Goal: Task Accomplishment & Management: Manage account settings

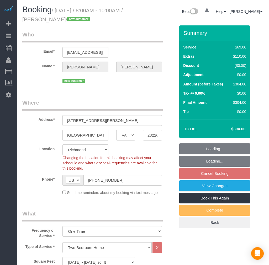
select select "VA"
select select "1001"
select select "2"
select select "1"
select select "spot30"
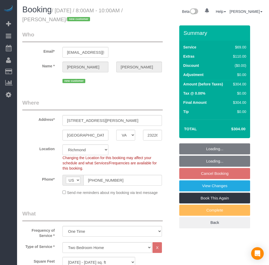
select select "number:2"
select select "number:27"
select select "number:41"
select select "1001"
select select "2"
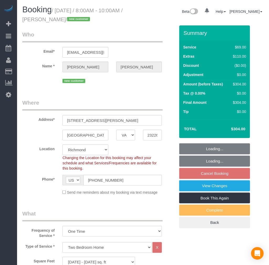
select select "1"
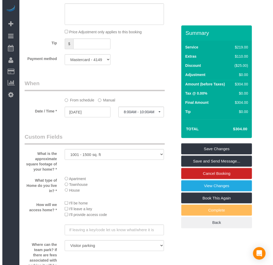
scroll to position [525, 0]
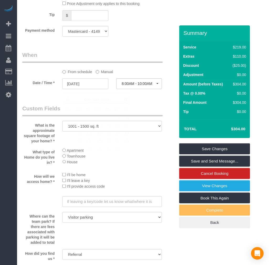
click at [79, 87] on input "[DATE]" at bounding box center [85, 83] width 46 height 11
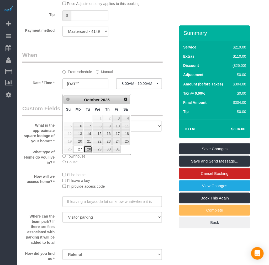
click at [88, 152] on link "28" at bounding box center [88, 149] width 8 height 7
type input "[DATE]"
select select "spot34"
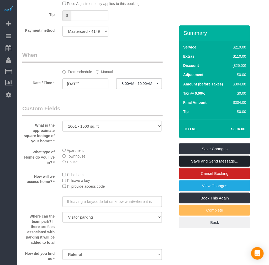
click at [201, 159] on link "Save and Send Message..." at bounding box center [214, 161] width 71 height 11
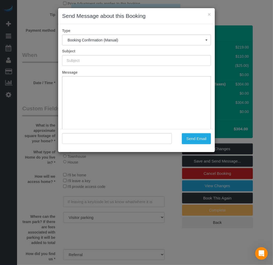
type input "Booking Confirmed!"
type input ""[PERSON_NAME]" <[EMAIL_ADDRESS][DOMAIN_NAME]>"
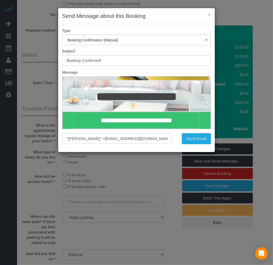
scroll to position [87, 0]
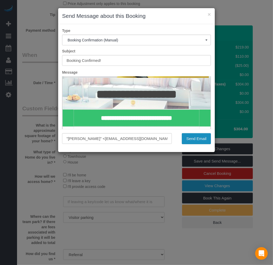
click at [200, 137] on button "Send Email" at bounding box center [196, 138] width 29 height 11
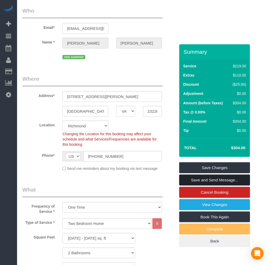
scroll to position [0, 0]
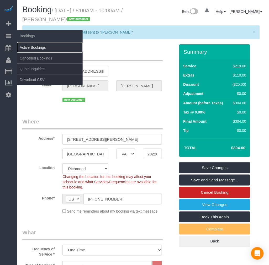
click at [41, 46] on link "Active Bookings" at bounding box center [50, 47] width 66 height 10
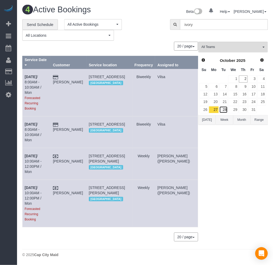
click at [226, 110] on link "28" at bounding box center [224, 109] width 9 height 7
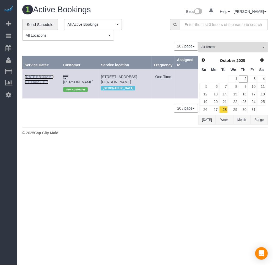
click at [30, 75] on b "[DATE]" at bounding box center [31, 77] width 12 height 4
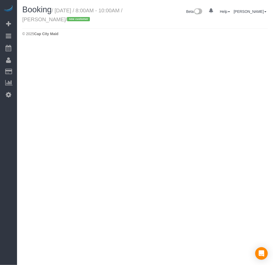
select select "VA"
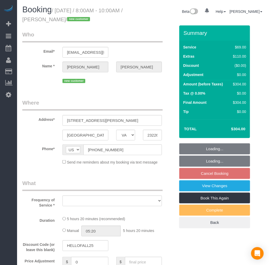
select select "string:fspay-29c4ba36-9f7a-4202-9305-a4b3e95e50be"
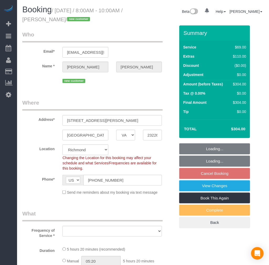
select select "number:2"
select select "number:27"
select select "number:41"
select select "object:11735"
select select "spot50"
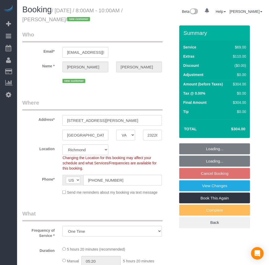
select select "object:11781"
select select "1001"
select select "2"
select select "1"
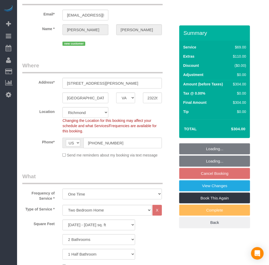
select select "1001"
select select "2"
select select "1"
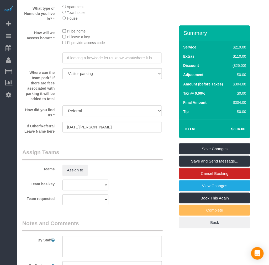
scroll to position [670, 0]
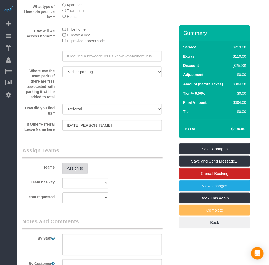
click at [77, 174] on button "Assign to" at bounding box center [74, 168] width 25 height 11
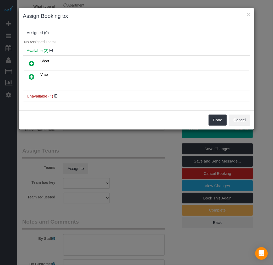
click at [32, 73] on link at bounding box center [31, 77] width 12 height 10
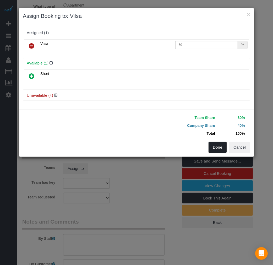
click at [219, 143] on button "Done" at bounding box center [218, 147] width 18 height 11
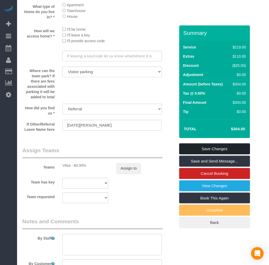
click at [211, 146] on link "Save Changes" at bounding box center [214, 148] width 71 height 11
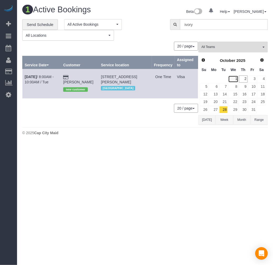
click at [234, 79] on link "1" at bounding box center [233, 79] width 10 height 7
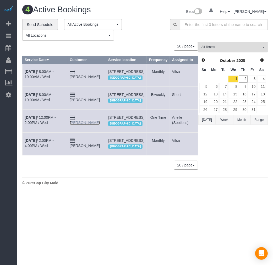
click at [77, 125] on link "[PERSON_NAME]" at bounding box center [85, 123] width 30 height 4
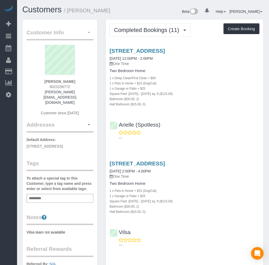
click at [85, 31] on button "button" at bounding box center [88, 33] width 9 height 8
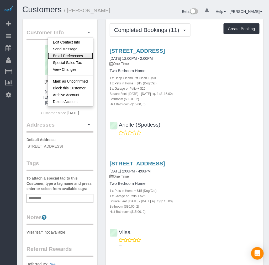
click at [80, 56] on link "Email Preferences" at bounding box center [70, 55] width 45 height 7
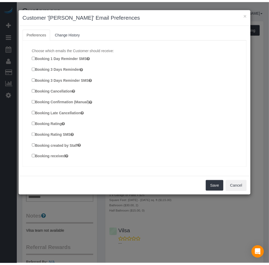
scroll to position [29, 0]
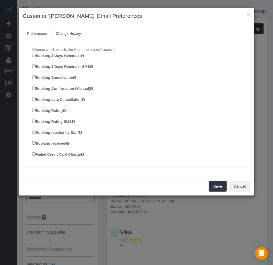
click at [32, 113] on div "Choose which emails the Customer should receive: Booking 1 Day Reminder Booking…" at bounding box center [136, 103] width 219 height 123
drag, startPoint x: 57, startPoint y: 163, endPoint x: 79, endPoint y: 162, distance: 22.6
click at [56, 162] on div "Choose which emails the Customer should receive: Booking 1 Day Reminder Booking…" at bounding box center [136, 103] width 219 height 123
click at [225, 187] on button "Save" at bounding box center [218, 186] width 18 height 11
